Goal: Transaction & Acquisition: Subscribe to service/newsletter

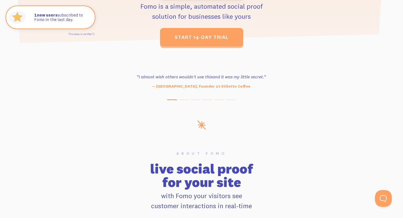
scroll to position [320, 0]
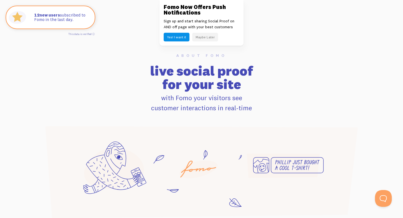
click at [211, 38] on button "Maybe Later" at bounding box center [205, 37] width 26 height 9
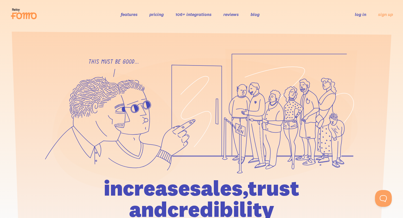
scroll to position [0, 0]
click at [157, 14] on link "pricing" at bounding box center [156, 14] width 14 height 6
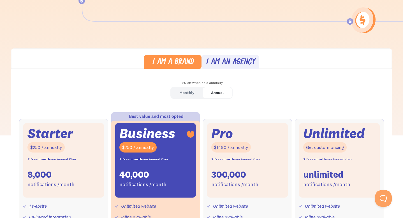
scroll to position [111, 0]
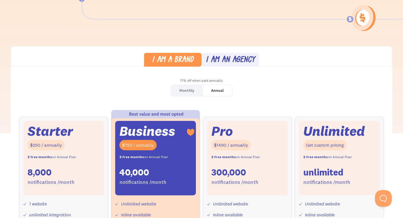
click at [193, 93] on div "Monthly" at bounding box center [186, 91] width 15 height 8
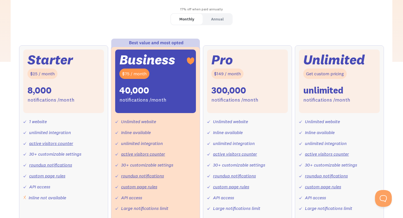
scroll to position [182, 0]
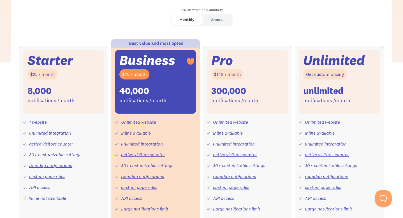
click at [220, 22] on div "Annual" at bounding box center [217, 20] width 13 height 8
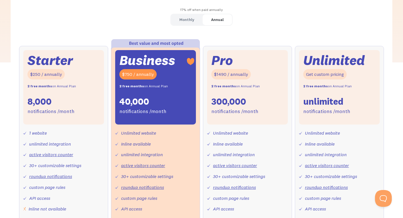
click at [192, 18] on div "Monthly" at bounding box center [186, 20] width 15 height 8
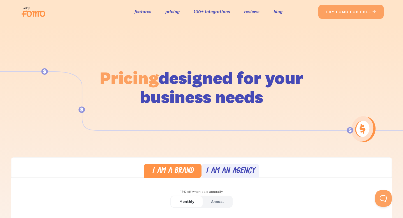
scroll to position [0, 0]
click at [143, 14] on link "features" at bounding box center [142, 12] width 17 height 8
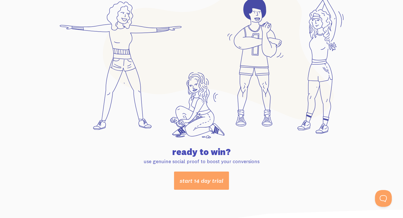
scroll to position [2851, 0]
